Goal: Entertainment & Leisure: Consume media (video, audio)

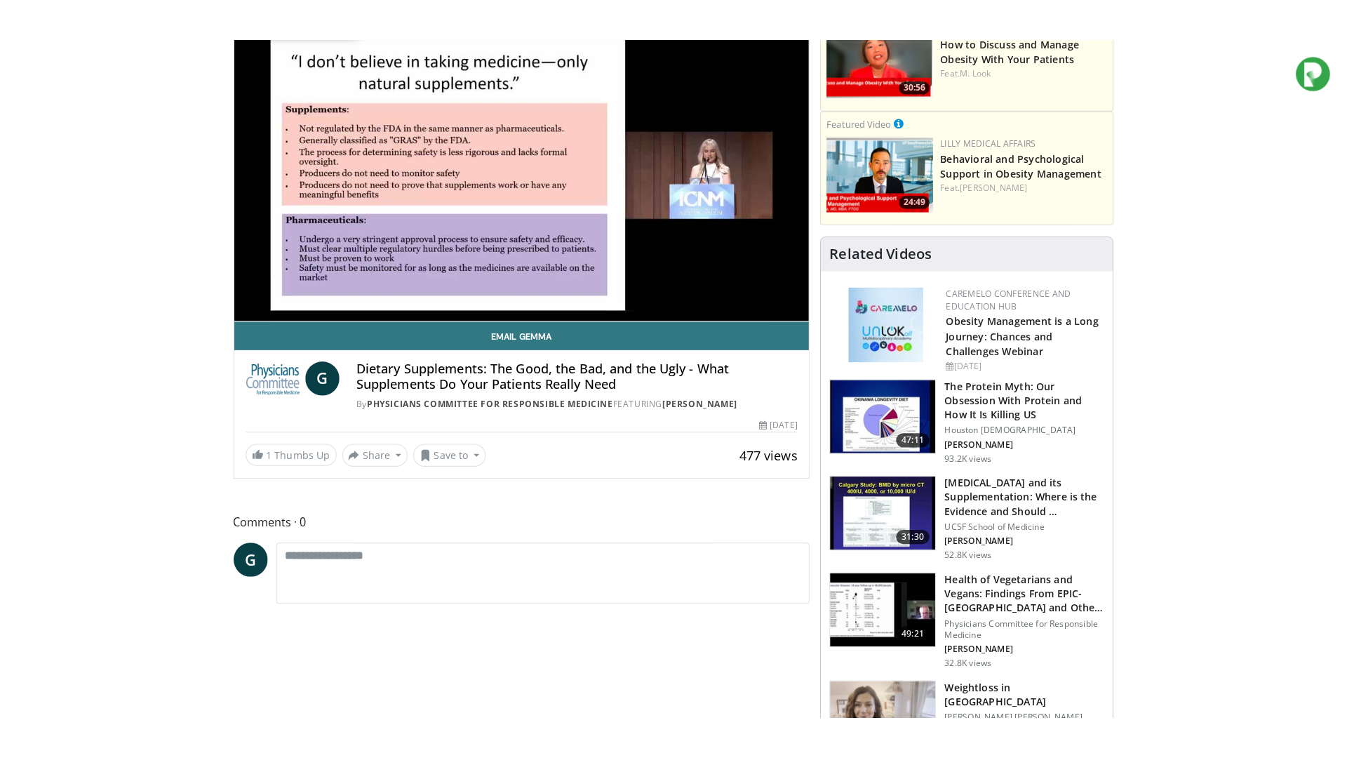
scroll to position [140, 0]
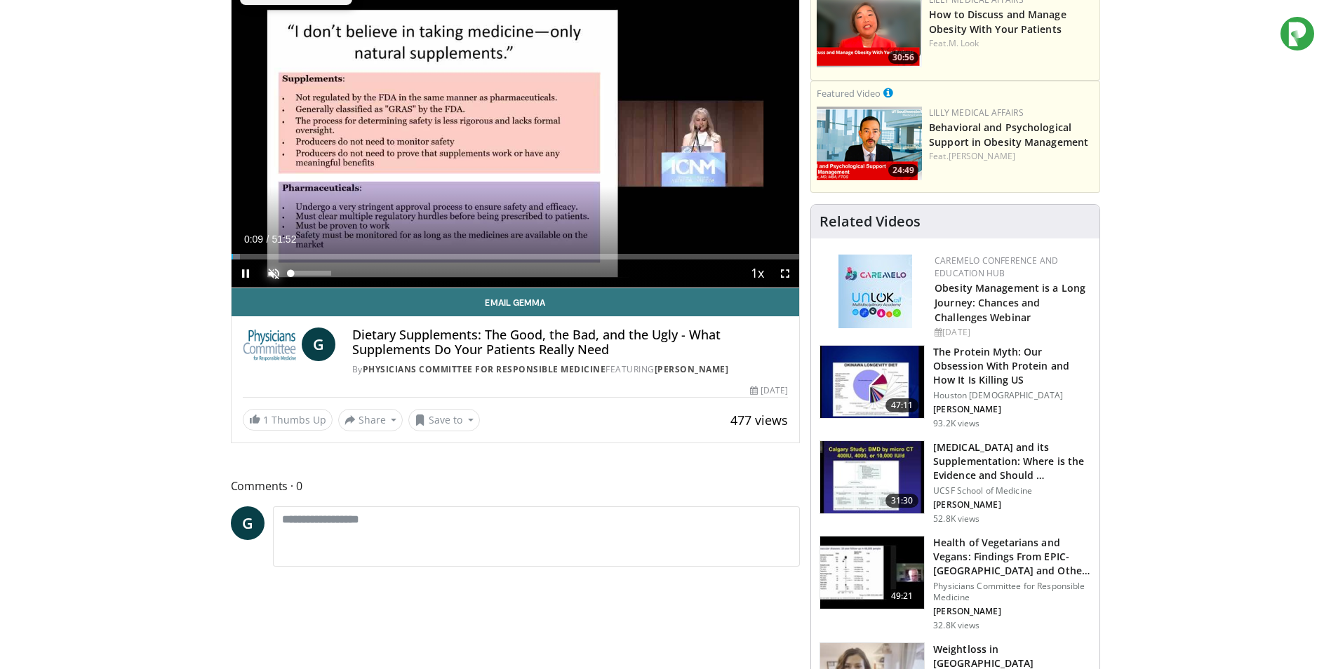
click at [274, 265] on span "Video Player" at bounding box center [274, 274] width 28 height 28
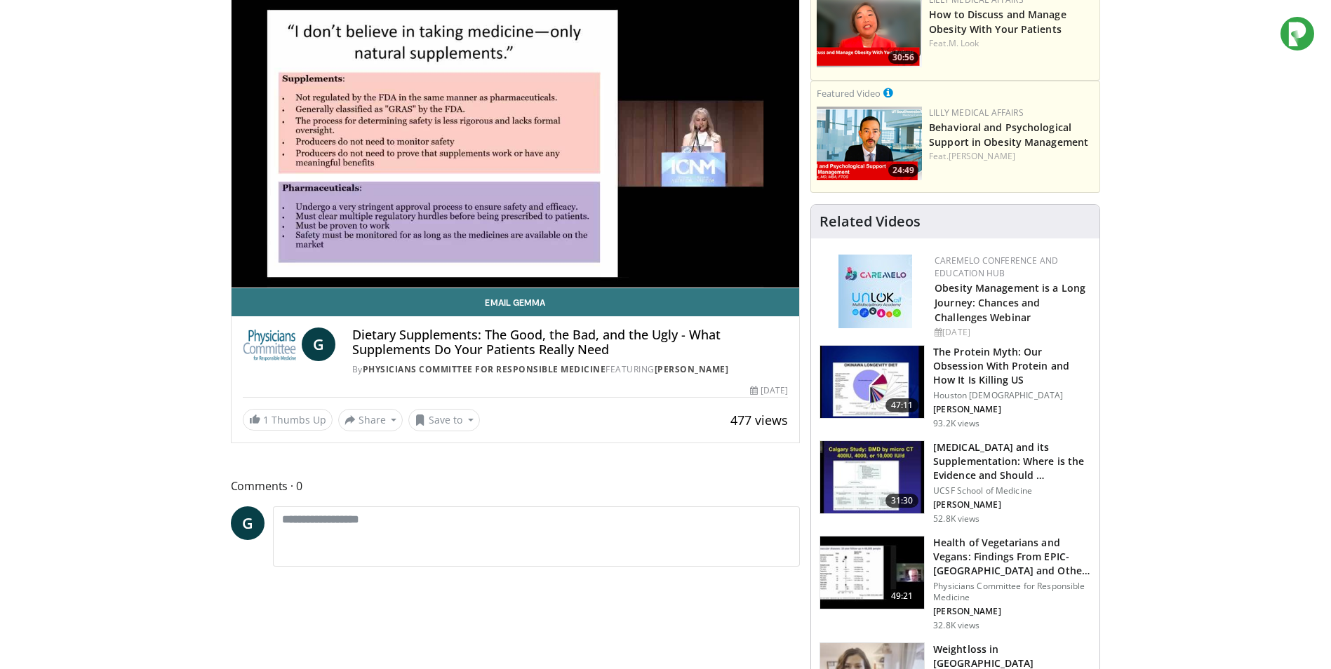
click at [249, 258] on div "10 seconds Tap to unmute" at bounding box center [516, 127] width 568 height 319
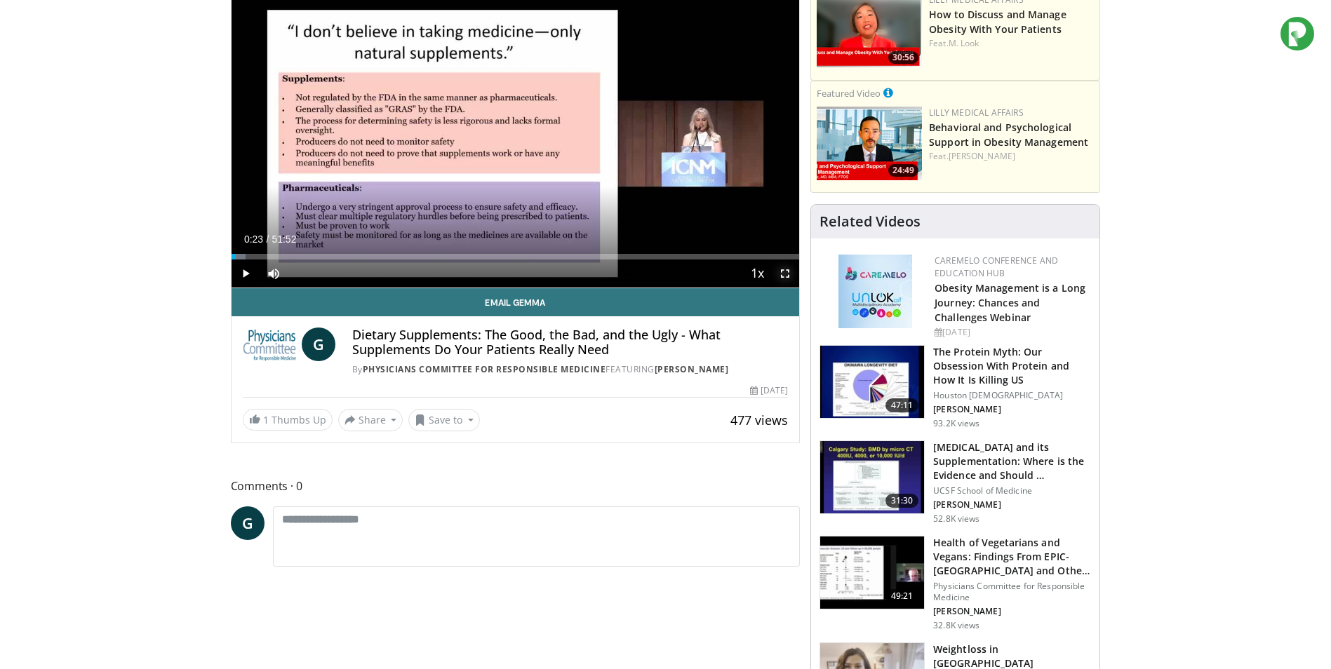
click at [784, 270] on span "Video Player" at bounding box center [785, 274] width 28 height 28
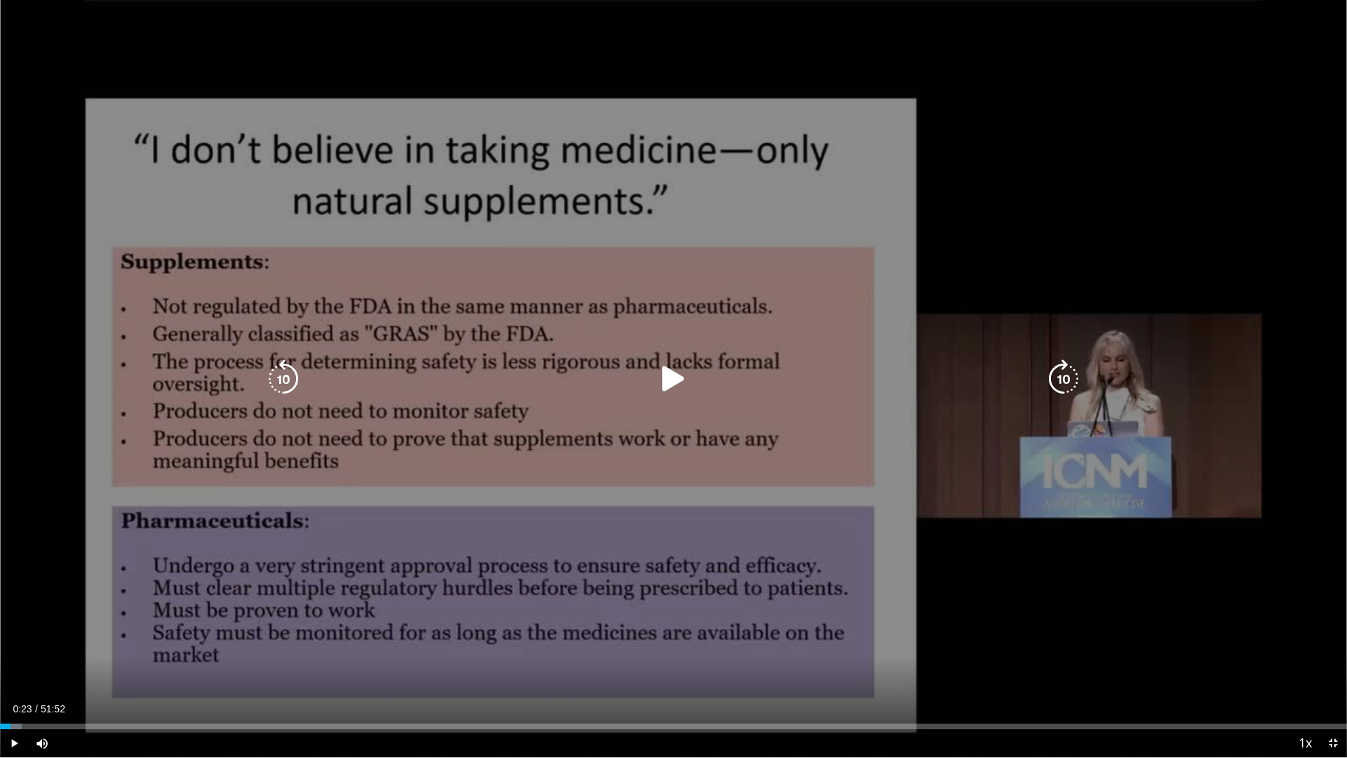
click at [677, 375] on icon "Video Player" at bounding box center [673, 378] width 39 height 39
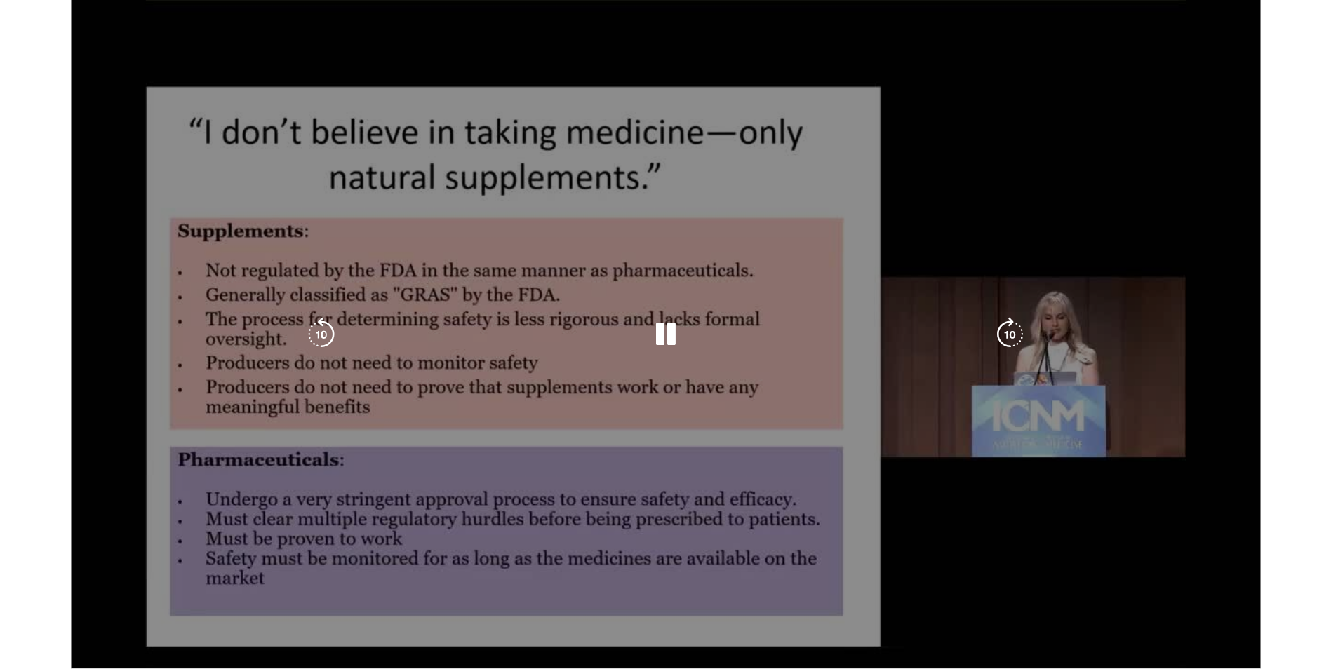
scroll to position [460, 0]
